Goal: Find specific page/section: Find specific page/section

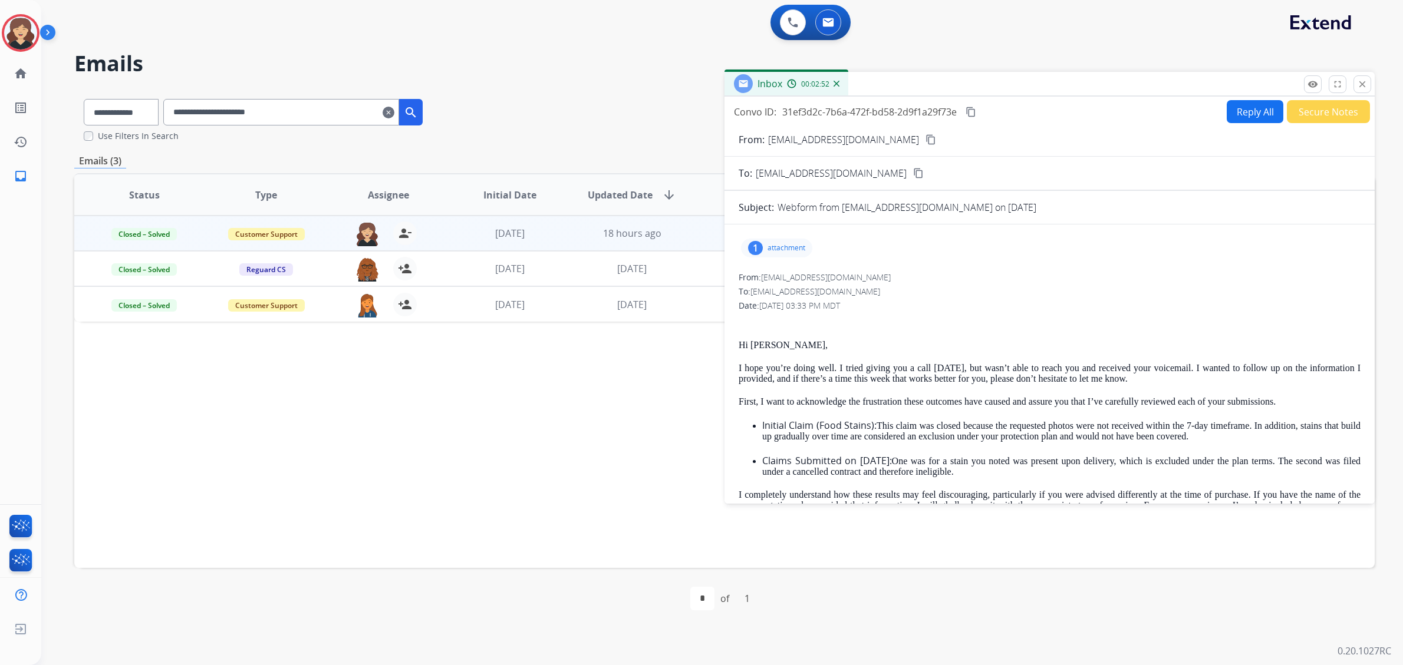
scroll to position [294, 0]
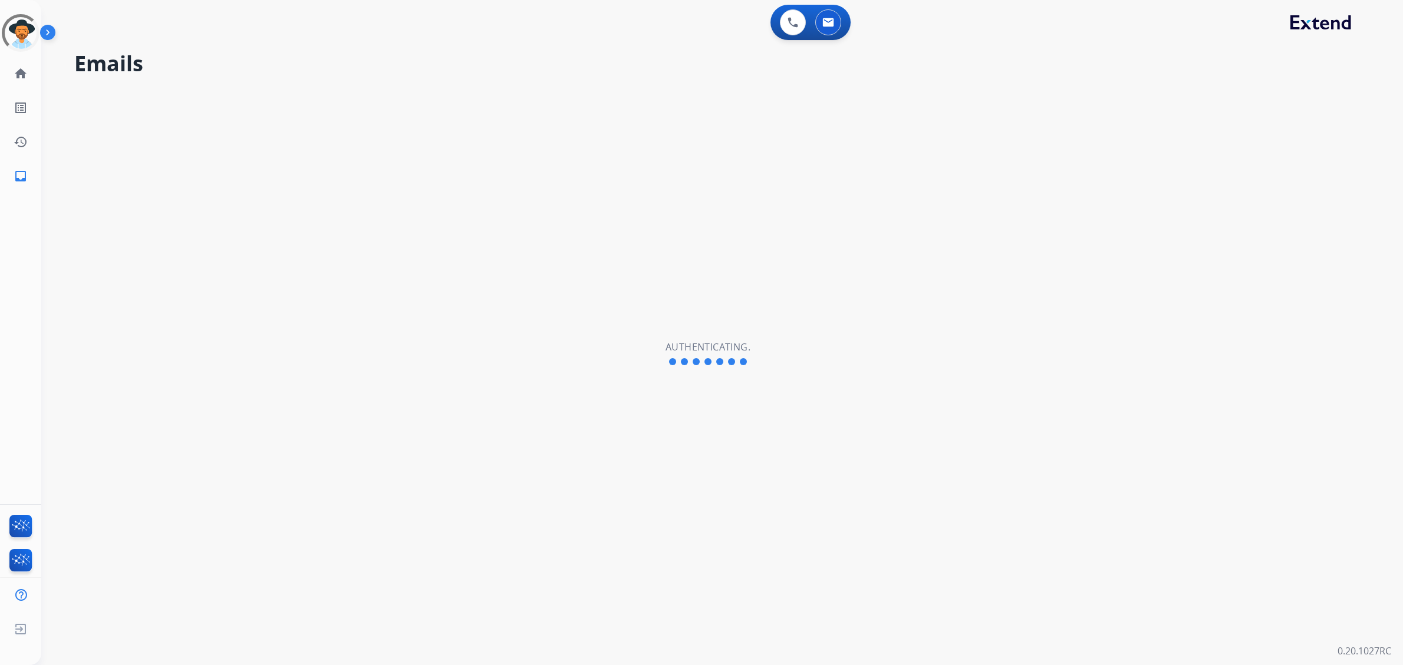
select select "**********"
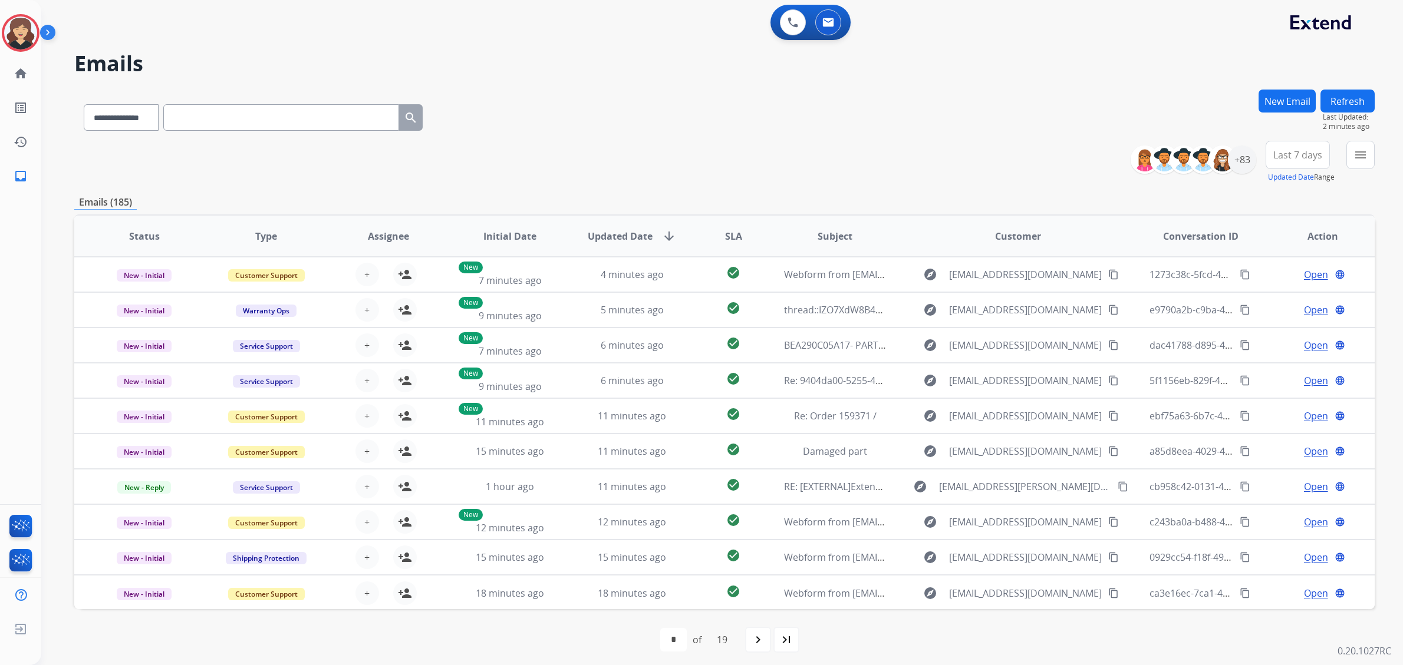
drag, startPoint x: 1000, startPoint y: 609, endPoint x: 414, endPoint y: 670, distance: 588.4
click at [414, 665] on html "**********" at bounding box center [701, 332] width 1403 height 665
drag, startPoint x: 528, startPoint y: 448, endPoint x: 401, endPoint y: 649, distance: 237.9
click at [401, 649] on div "**********" at bounding box center [724, 380] width 1300 height 581
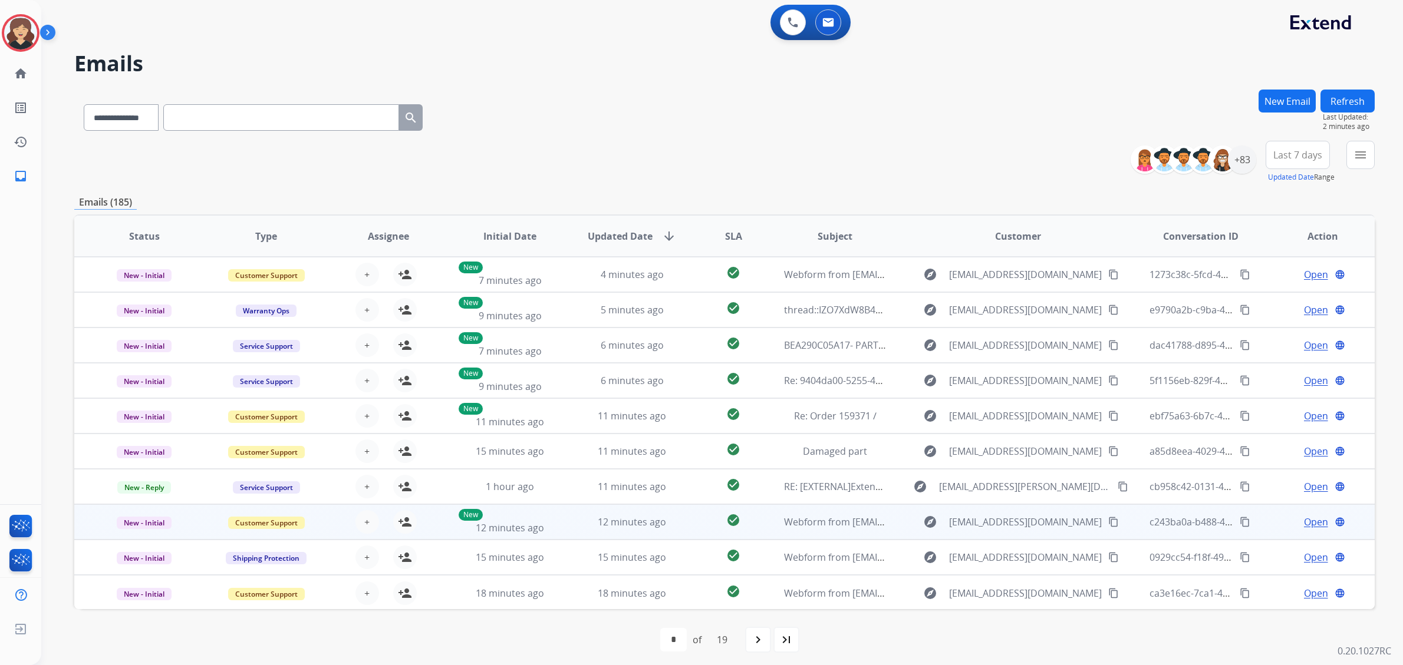
drag, startPoint x: 467, startPoint y: 434, endPoint x: 345, endPoint y: 522, distance: 151.1
click at [345, 522] on table "Status Type Assignee Initial Date Updated Date arrow_downward SLA Subject Custo…" at bounding box center [724, 413] width 1300 height 395
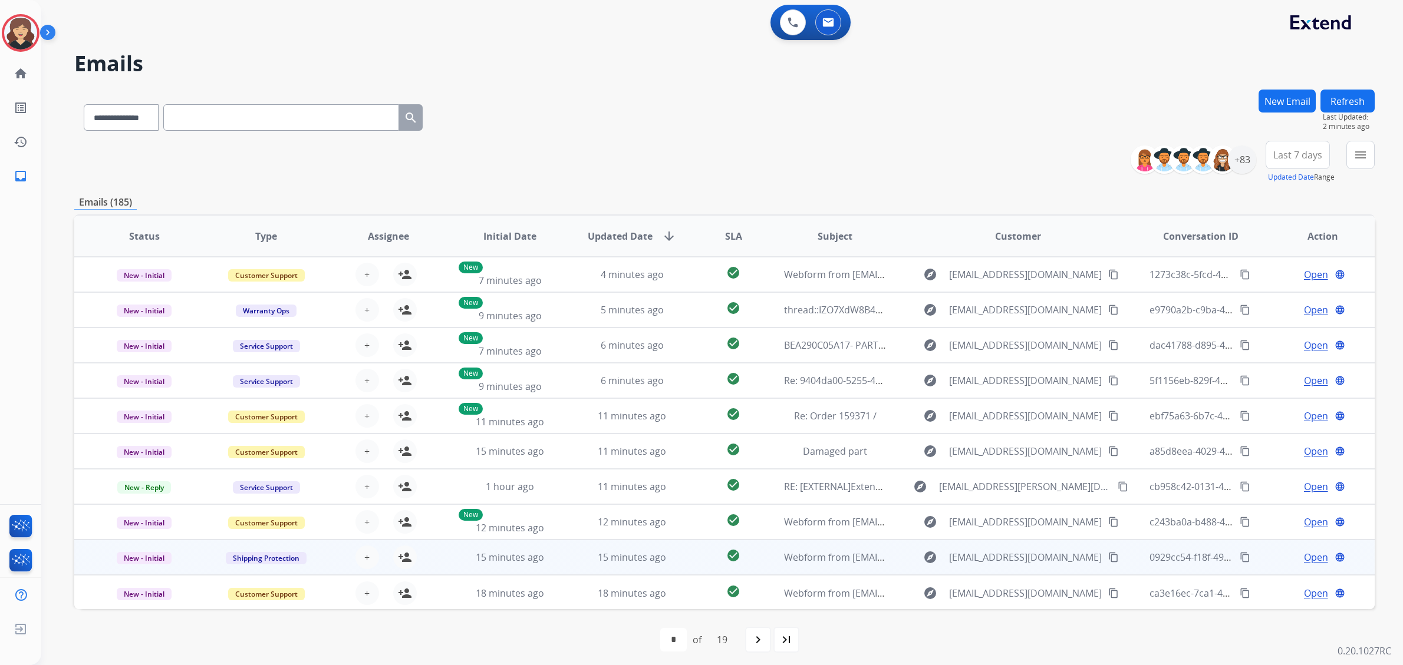
scroll to position [1, 0]
drag, startPoint x: 1005, startPoint y: 544, endPoint x: 1094, endPoint y: 560, distance: 89.9
click at [1094, 560] on td "explore Cassidytuck01@yahoo.com content_copy" at bounding box center [1009, 556] width 244 height 35
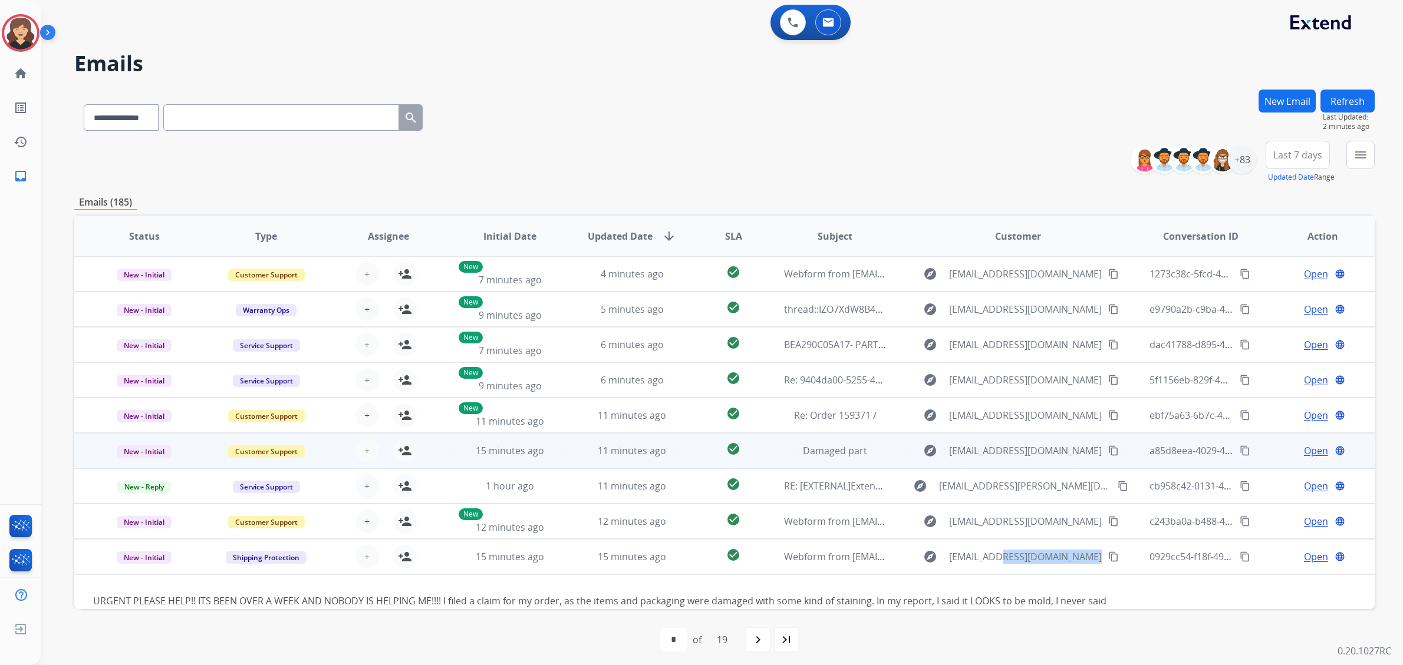
scroll to position [82, 0]
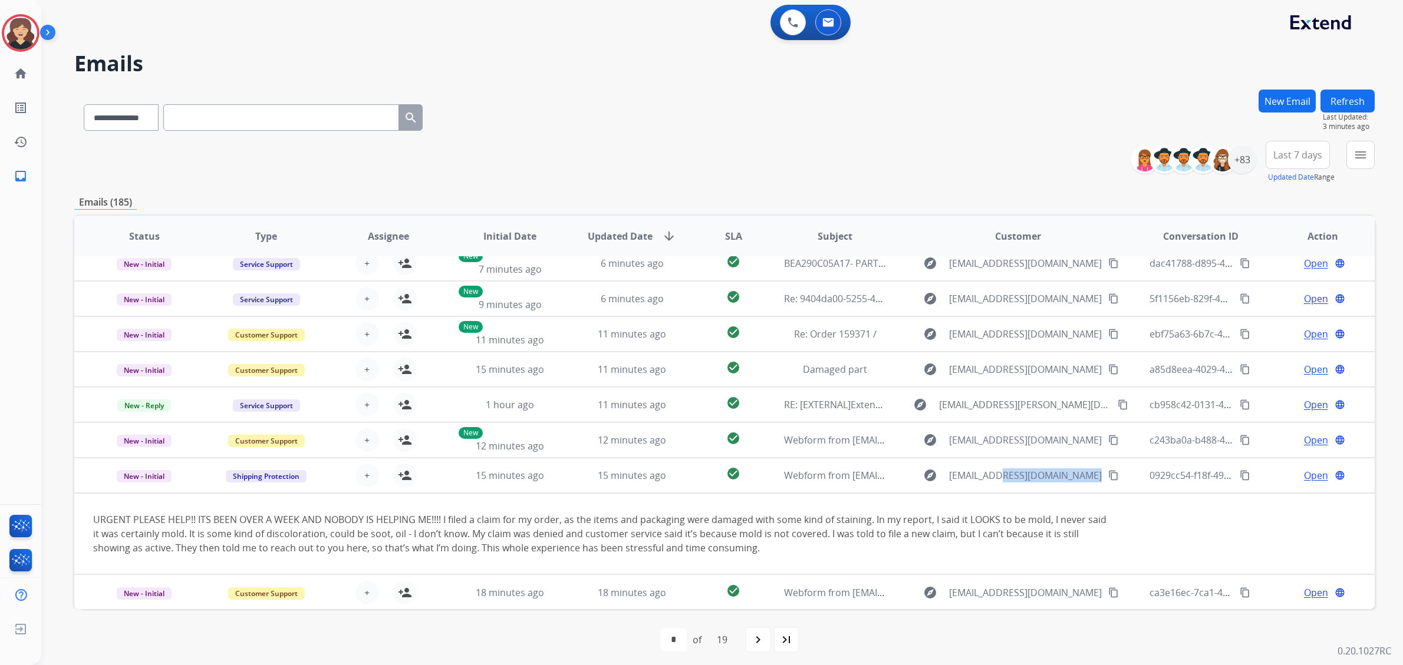
drag, startPoint x: 609, startPoint y: 457, endPoint x: 334, endPoint y: 688, distance: 358.5
click at [334, 665] on html "**********" at bounding box center [701, 332] width 1403 height 665
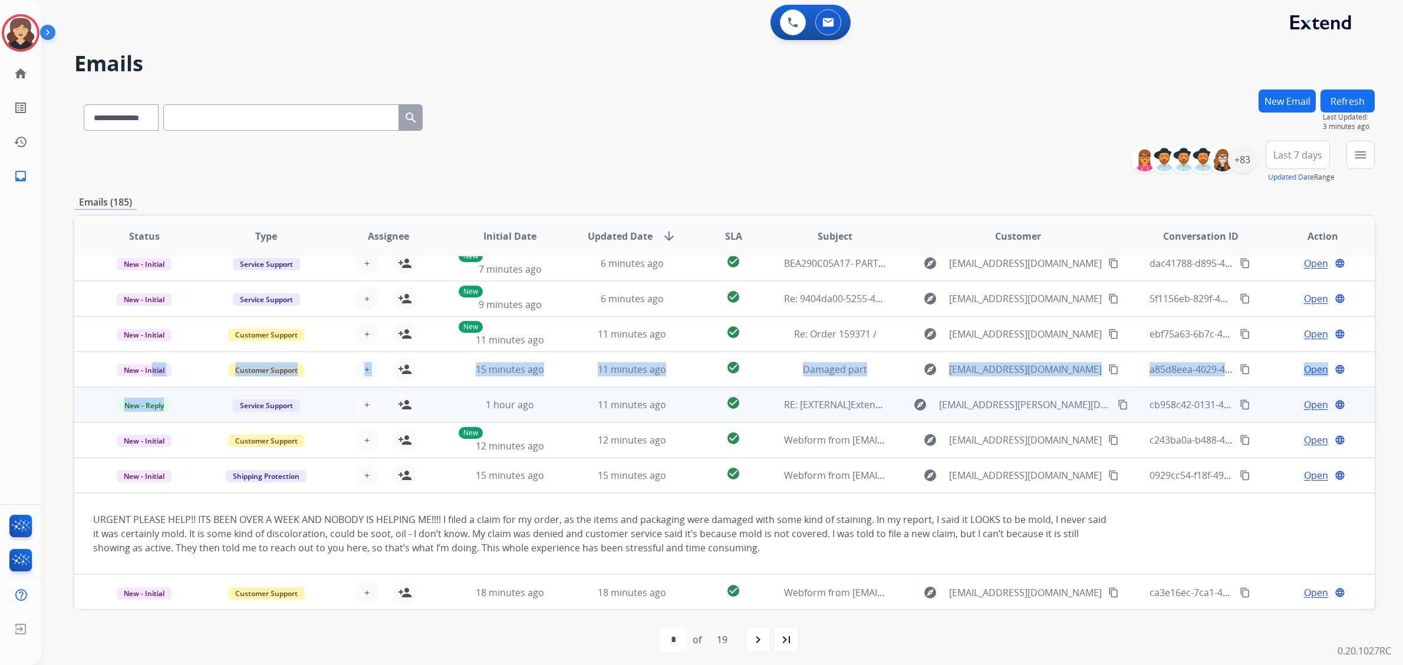
drag, startPoint x: 151, startPoint y: 372, endPoint x: 201, endPoint y: 404, distance: 58.5
click at [201, 404] on table "Status Type Assignee Initial Date Updated Date arrow_downward SLA Subject Custo…" at bounding box center [724, 372] width 1300 height 476
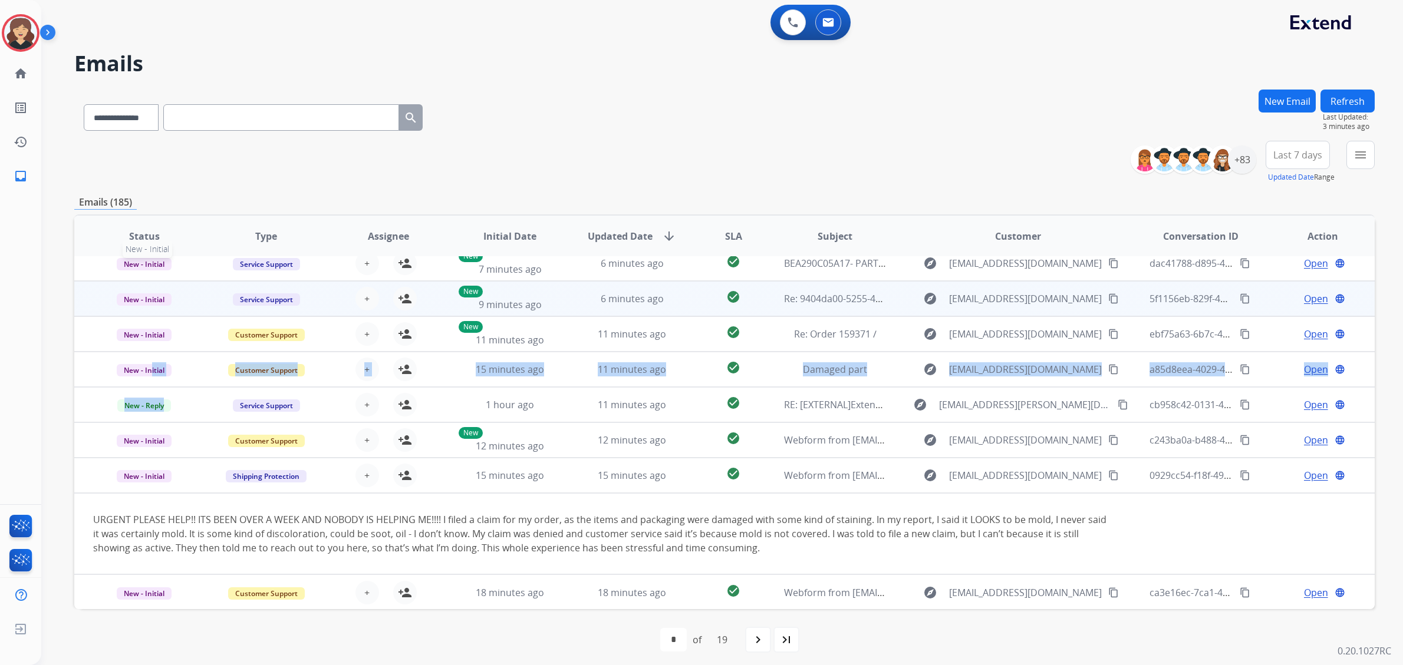
drag, startPoint x: 152, startPoint y: 269, endPoint x: 227, endPoint y: 314, distance: 87.7
click at [227, 314] on table "Status Type Assignee Initial Date Updated Date arrow_downward SLA Subject Custo…" at bounding box center [724, 372] width 1300 height 476
drag, startPoint x: 184, startPoint y: 280, endPoint x: 186, endPoint y: 289, distance: 9.6
click at [186, 289] on table "Status Type Assignee Initial Date Updated Date arrow_downward SLA Subject Custo…" at bounding box center [724, 372] width 1300 height 476
click at [186, 289] on td "New - Initial" at bounding box center [135, 298] width 122 height 35
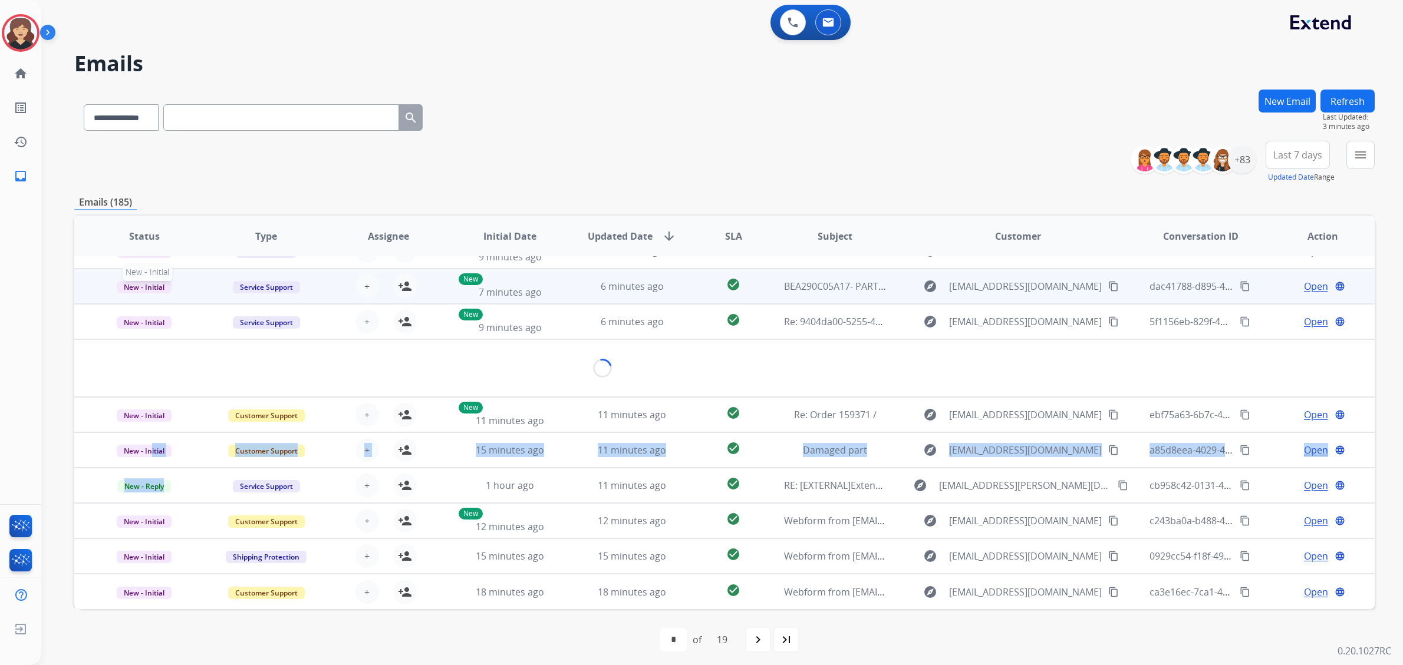
click at [187, 285] on p "New - Initial" at bounding box center [144, 286] width 103 height 14
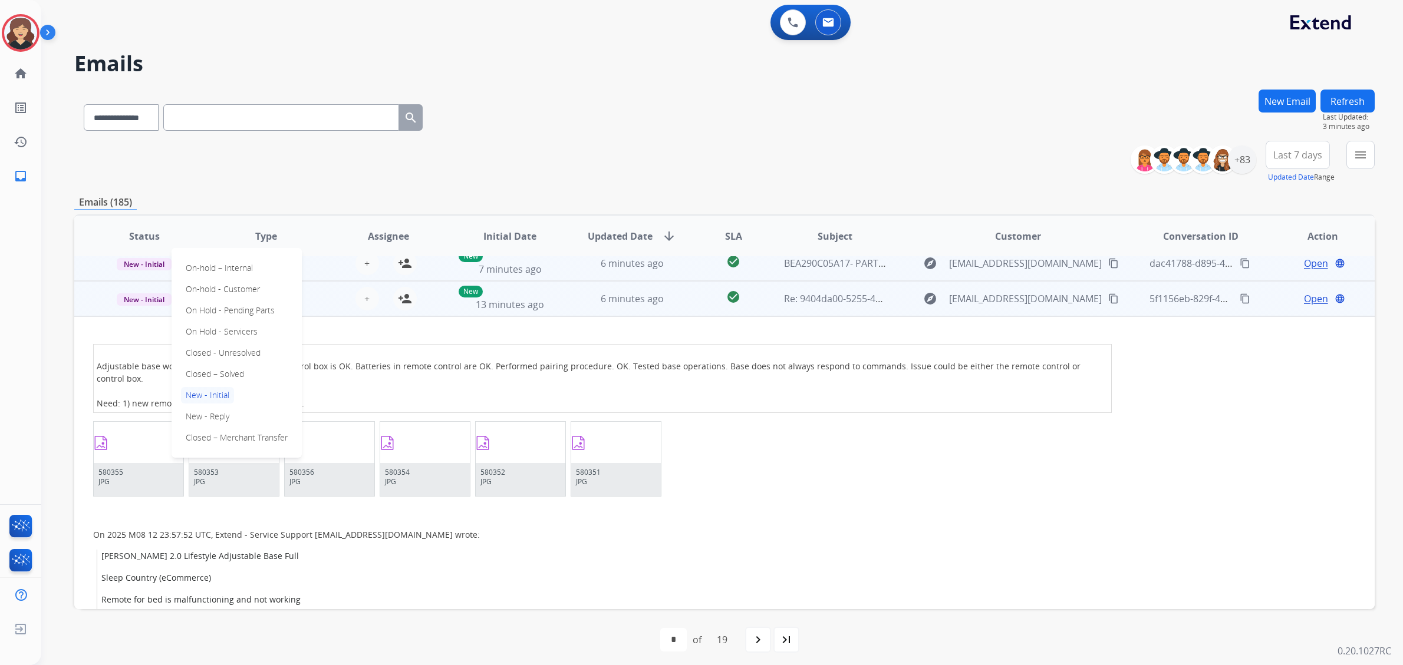
scroll to position [106, 0]
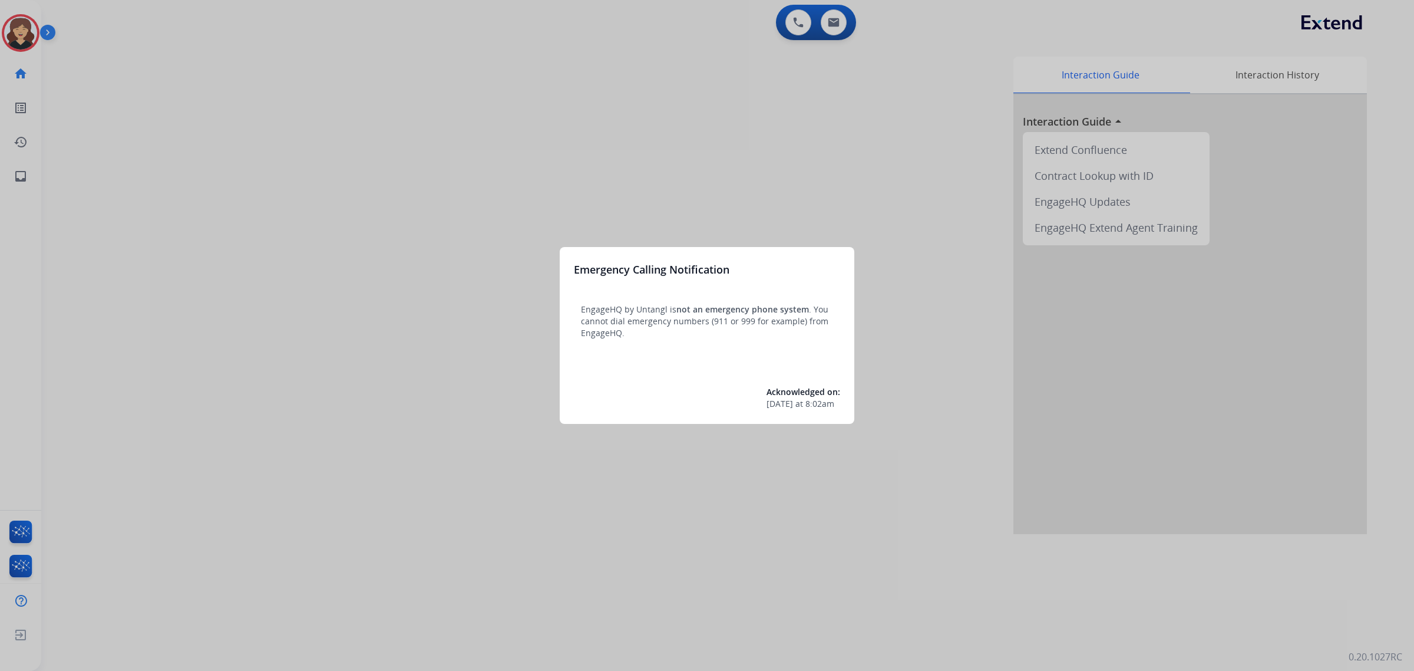
click at [27, 186] on div at bounding box center [707, 335] width 1414 height 671
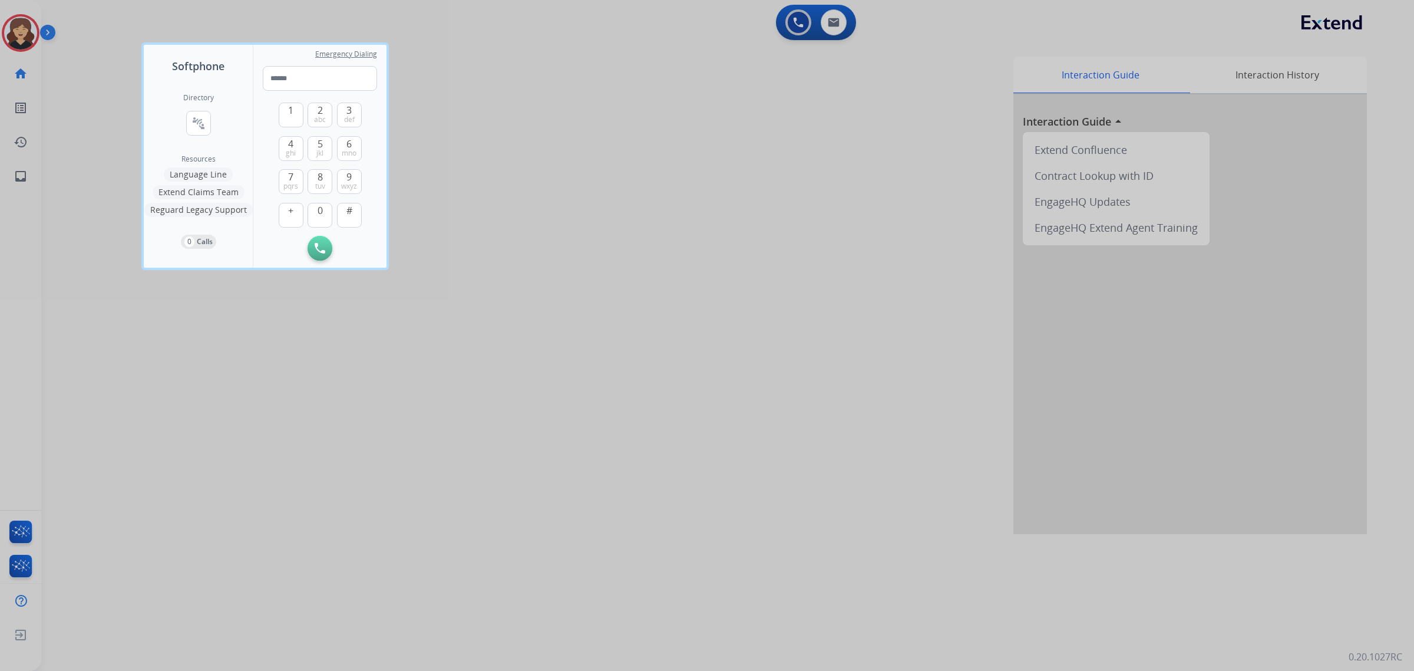
click at [24, 181] on div at bounding box center [707, 335] width 1414 height 671
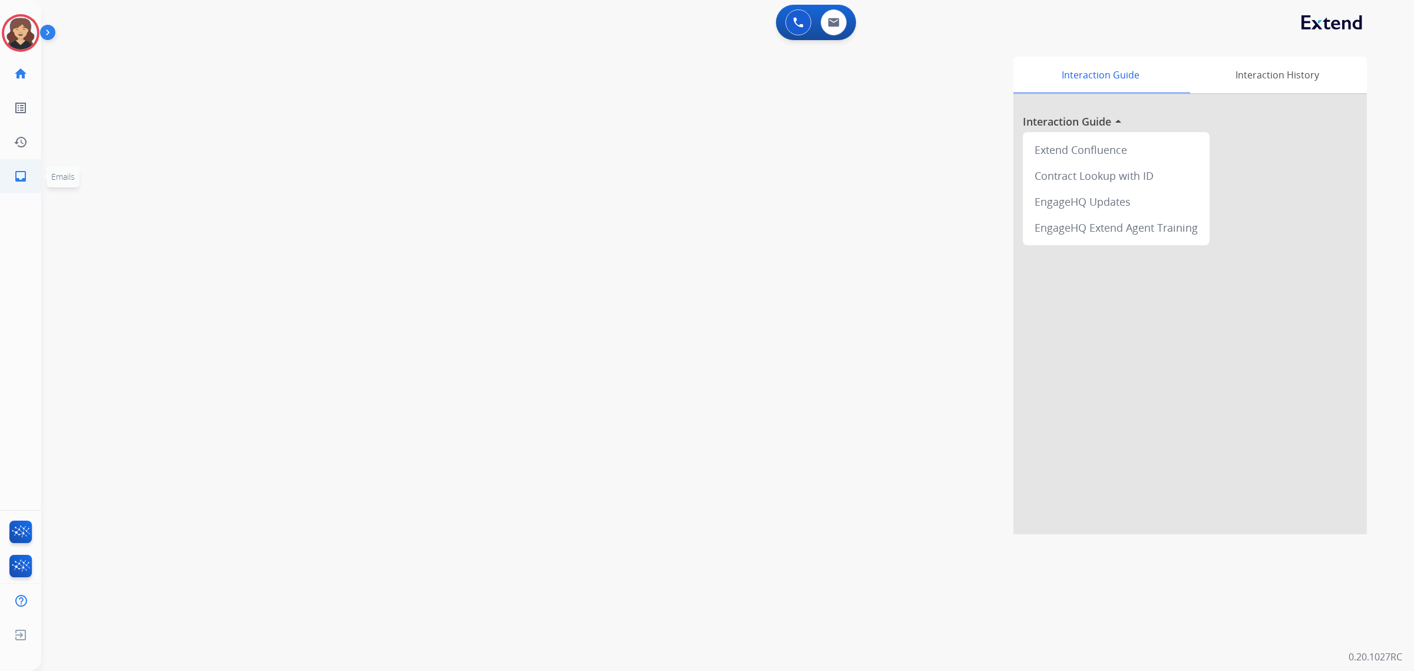
click at [27, 176] on mat-icon "inbox" at bounding box center [21, 176] width 14 height 14
select select "**********"
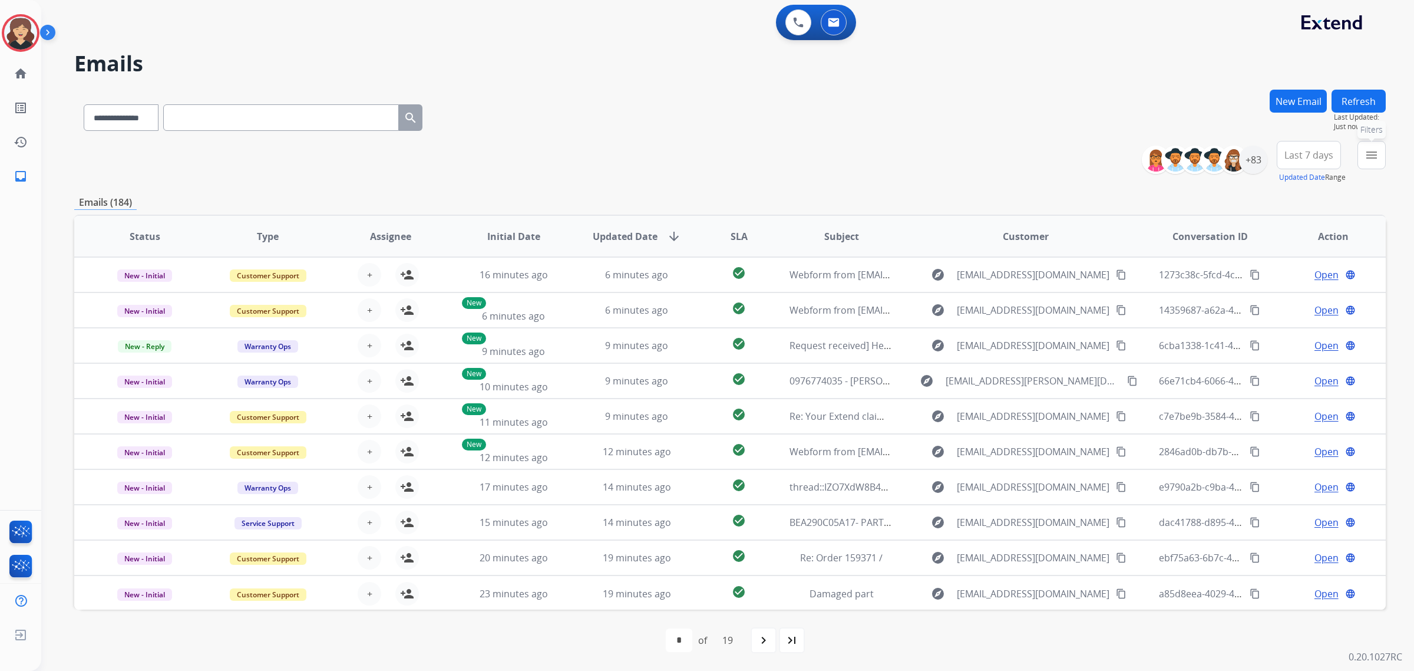
click at [1369, 155] on mat-icon "menu" at bounding box center [1372, 155] width 14 height 14
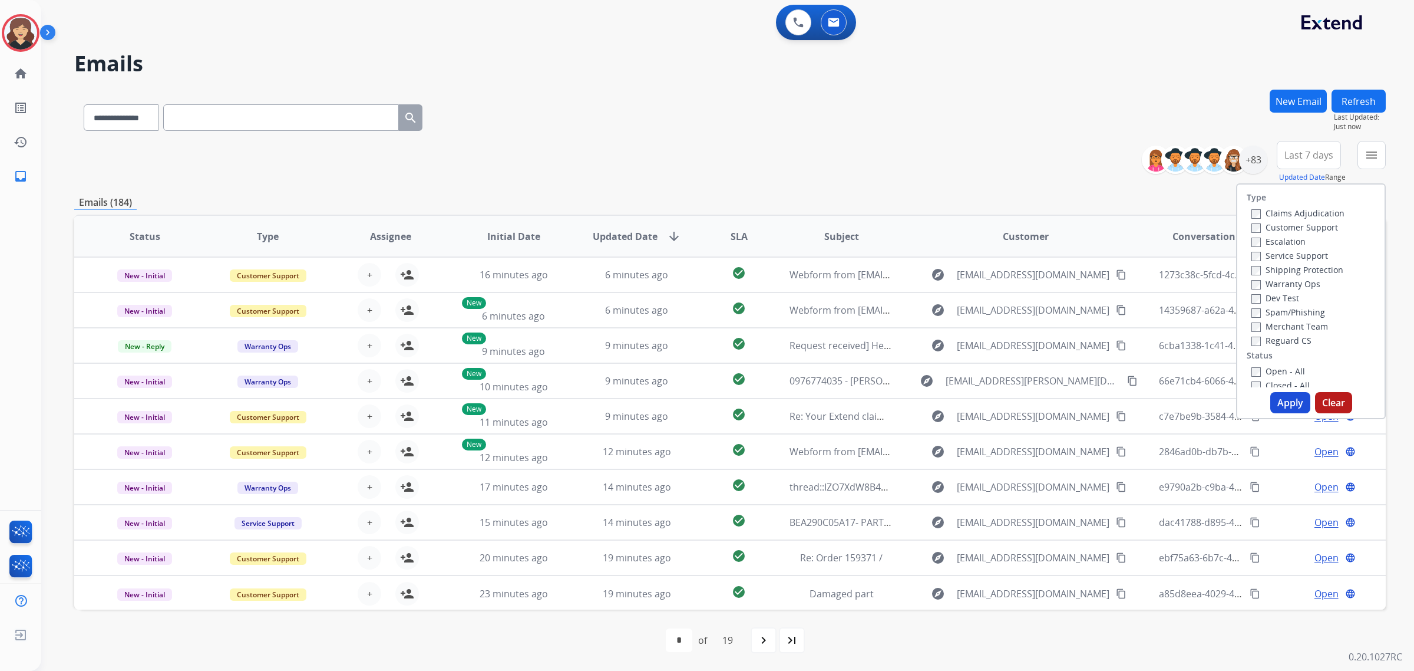
click at [1262, 367] on label "Open - All" at bounding box center [1279, 370] width 54 height 11
click at [1278, 401] on button "Apply" at bounding box center [1291, 402] width 40 height 21
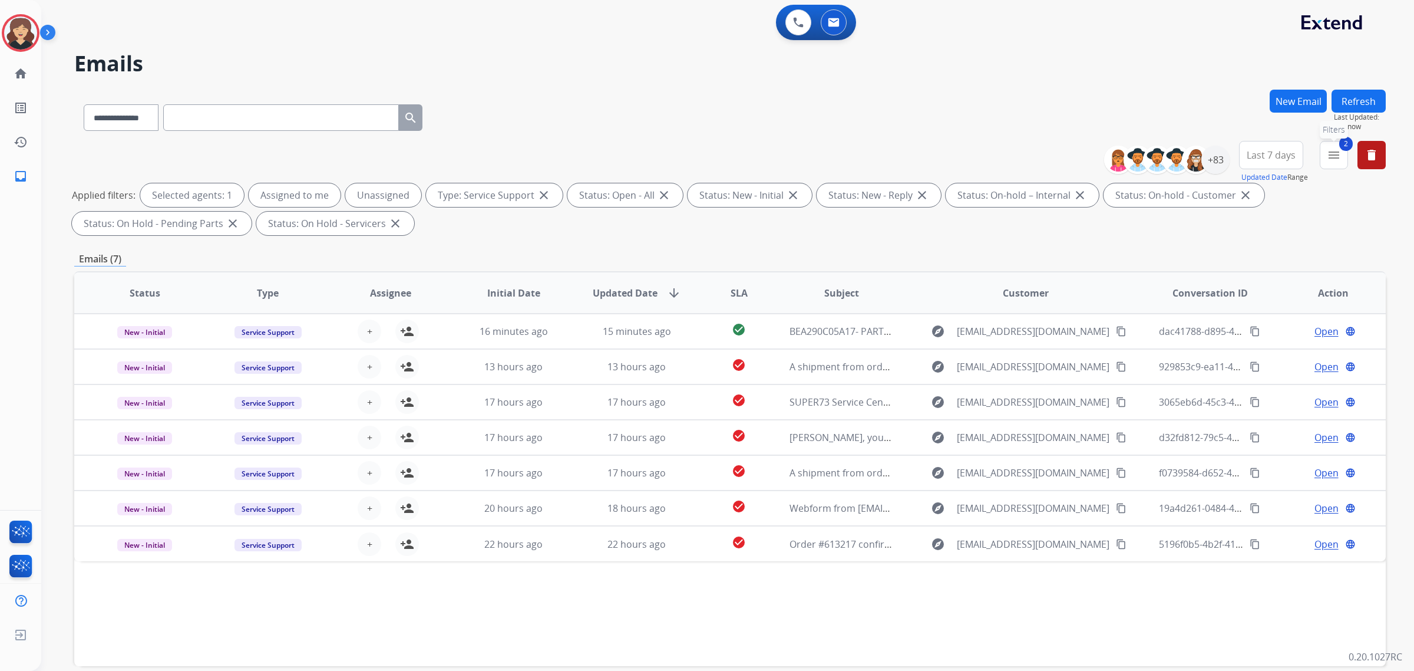
click at [1330, 157] on mat-icon "menu" at bounding box center [1334, 155] width 14 height 14
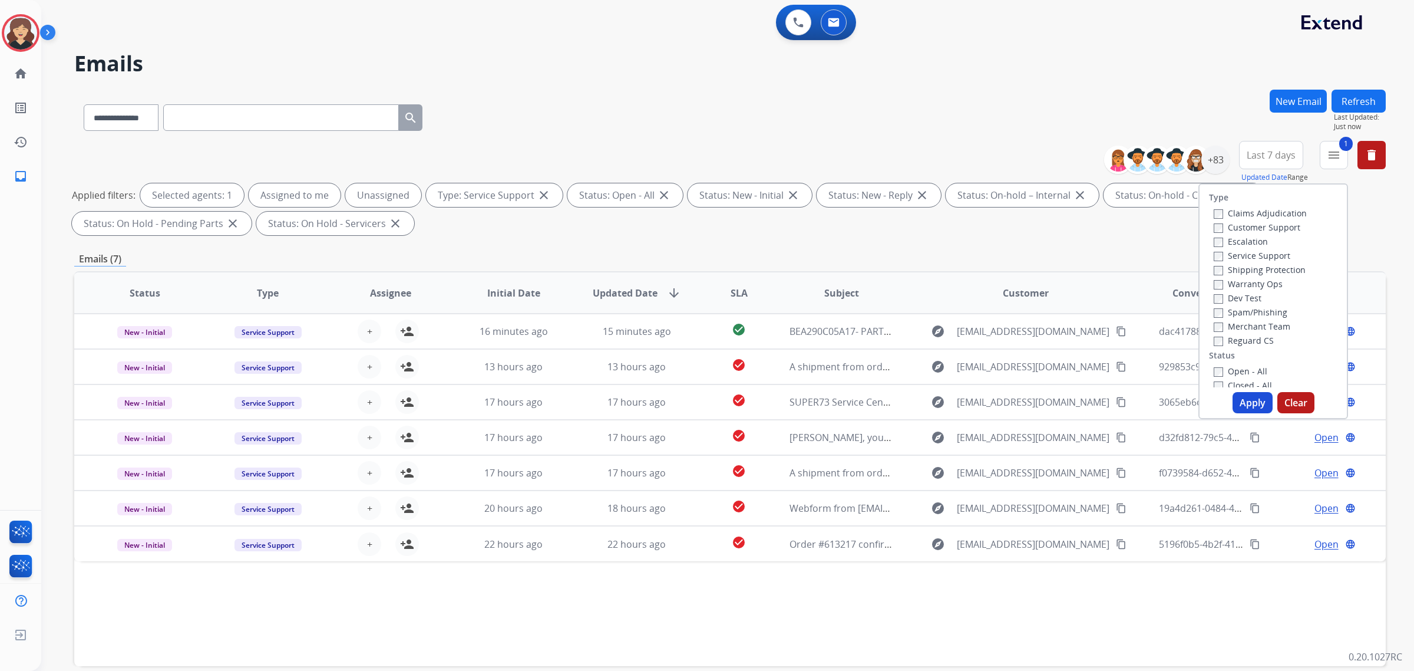
click at [1241, 402] on button "Apply" at bounding box center [1253, 402] width 40 height 21
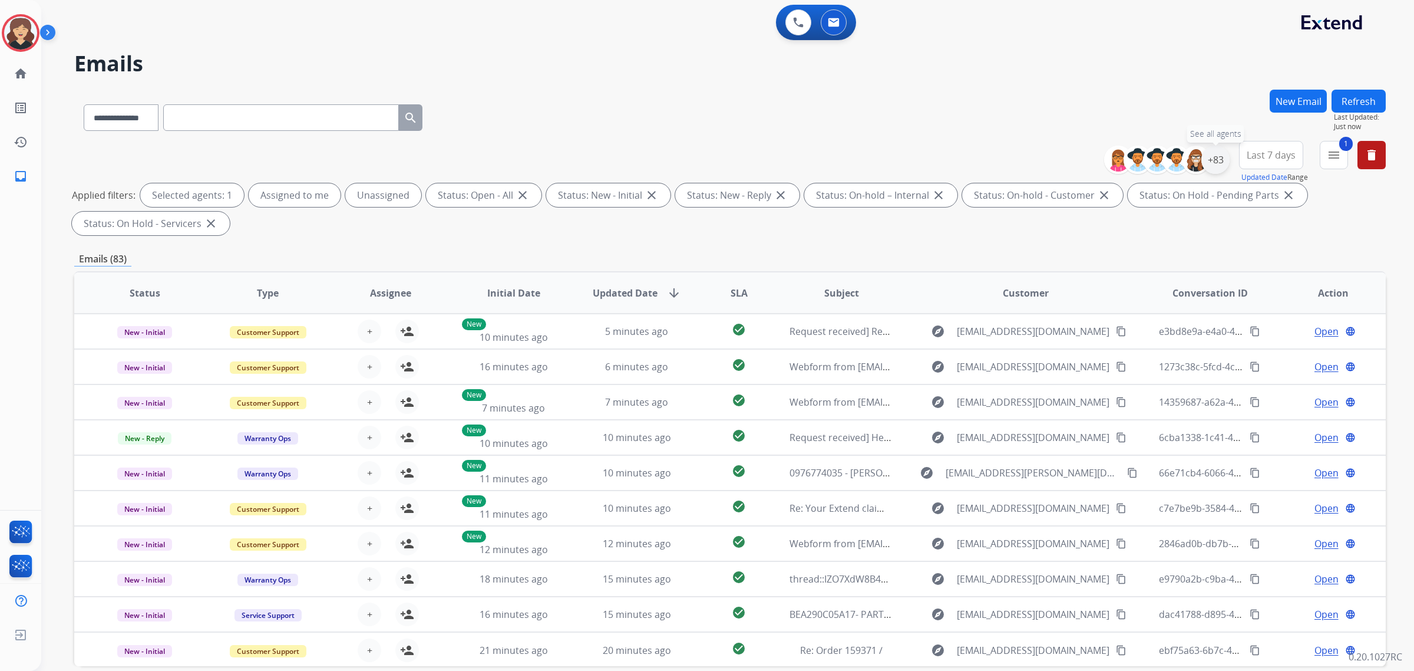
click at [1218, 154] on div "+83" at bounding box center [1216, 160] width 28 height 28
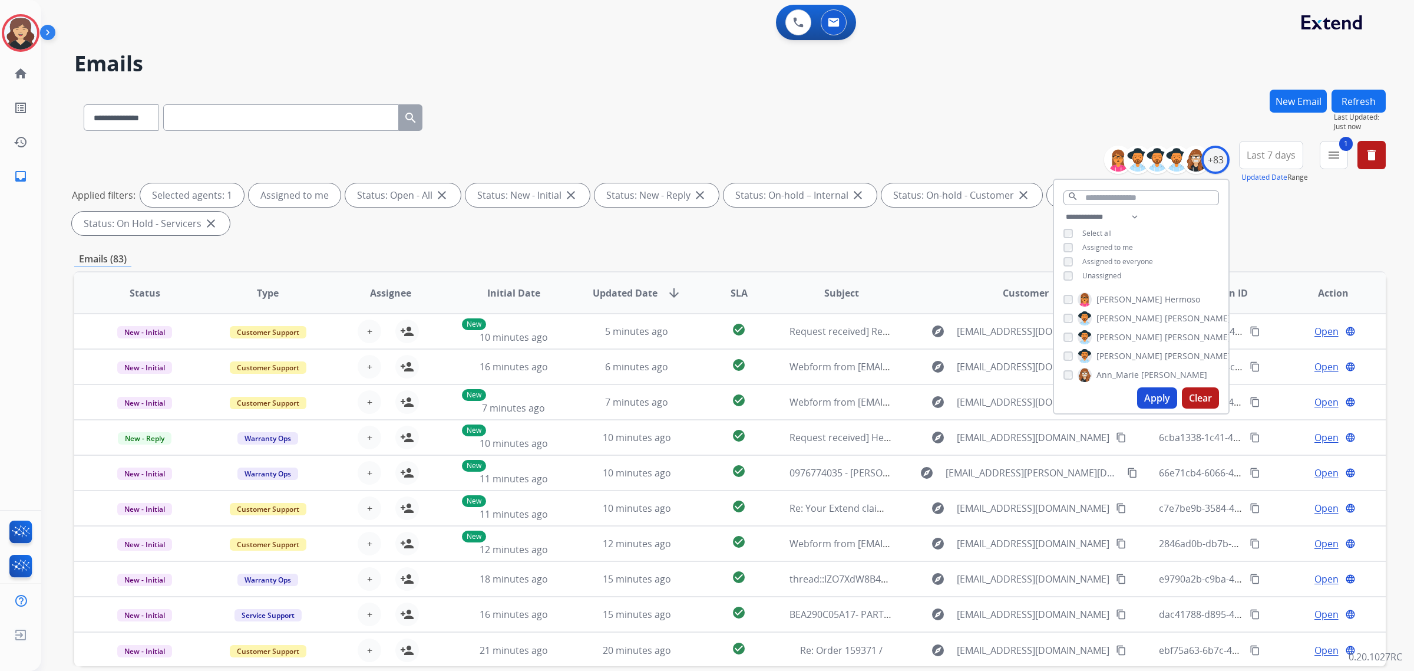
click at [1156, 396] on button "Apply" at bounding box center [1157, 397] width 40 height 21
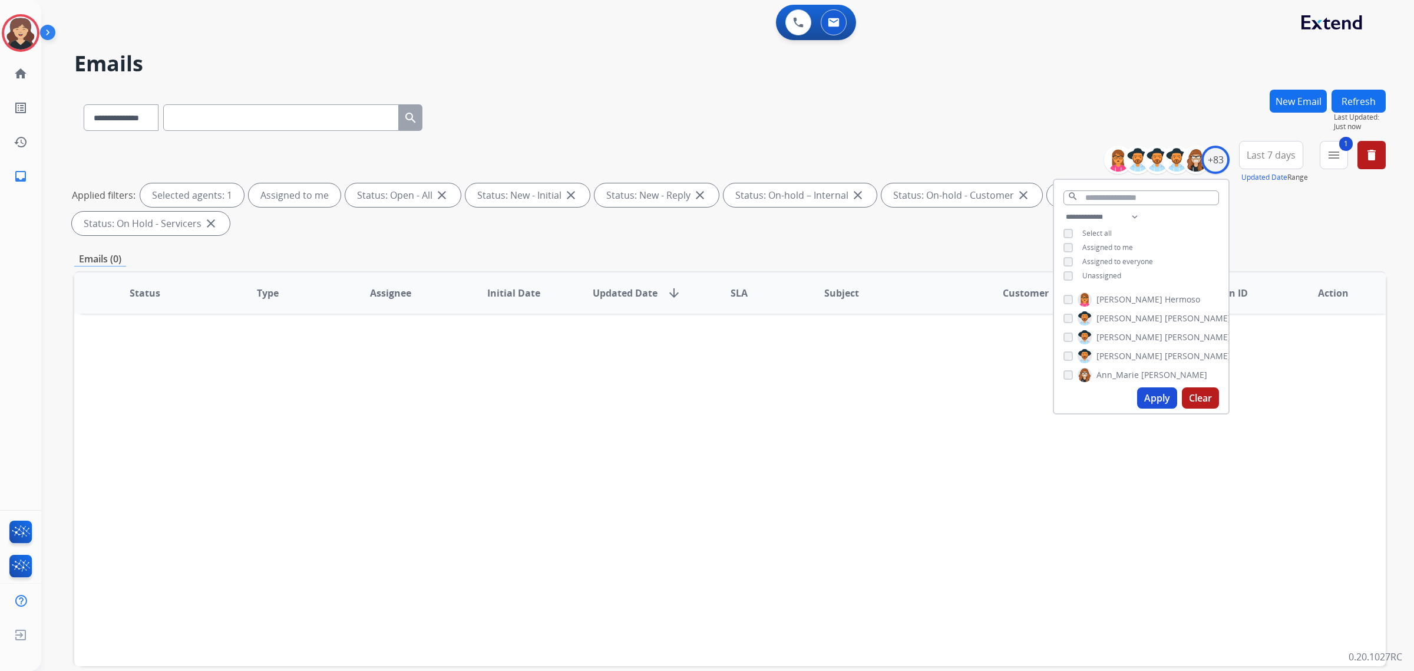
click at [517, 394] on div "Status Type Assignee Initial Date Updated Date arrow_downward SLA Subject Custo…" at bounding box center [730, 468] width 1312 height 395
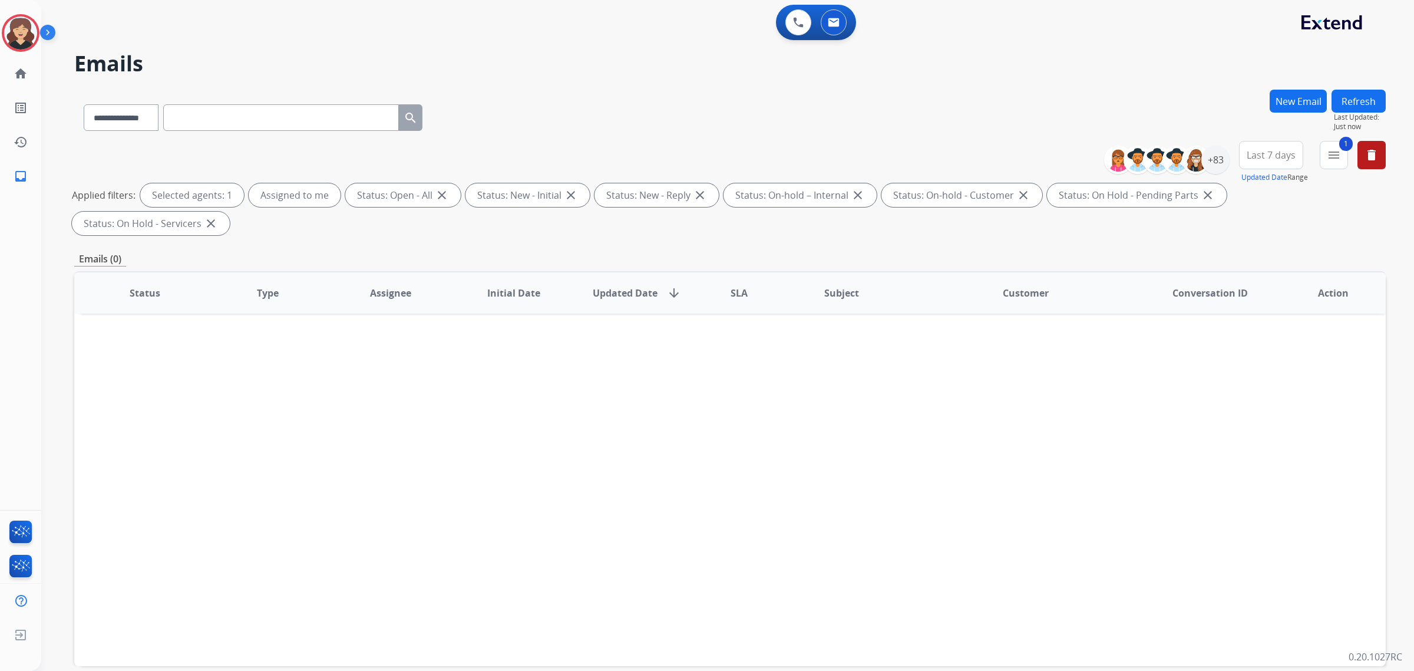
click at [1275, 153] on span "Last 7 days" at bounding box center [1271, 155] width 49 height 5
click at [1261, 296] on div "Last 90 days" at bounding box center [1267, 298] width 65 height 18
click at [1338, 149] on mat-icon "menu" at bounding box center [1334, 155] width 14 height 14
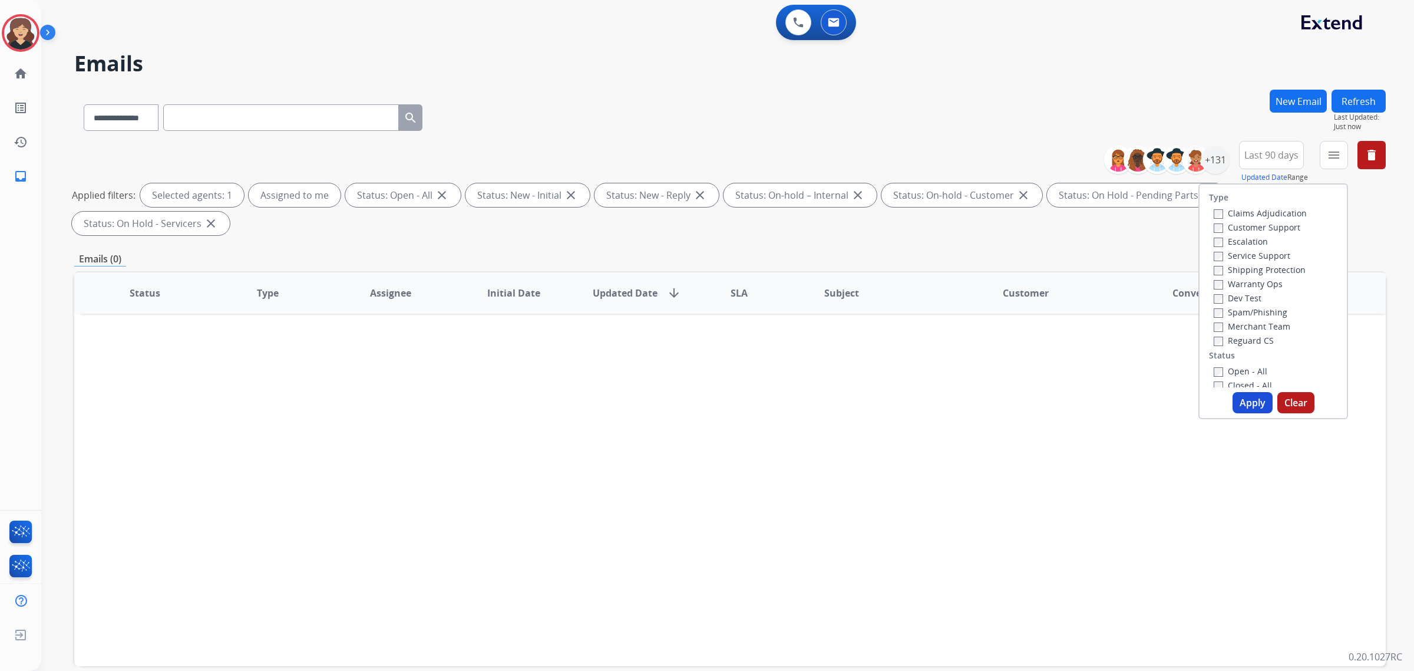
click at [1214, 390] on div "Type Claims Adjudication Customer Support Escalation Service Support Shipping P…" at bounding box center [1274, 301] width 150 height 236
click at [1259, 405] on button "Apply" at bounding box center [1253, 402] width 40 height 21
